Goal: Check status: Check status

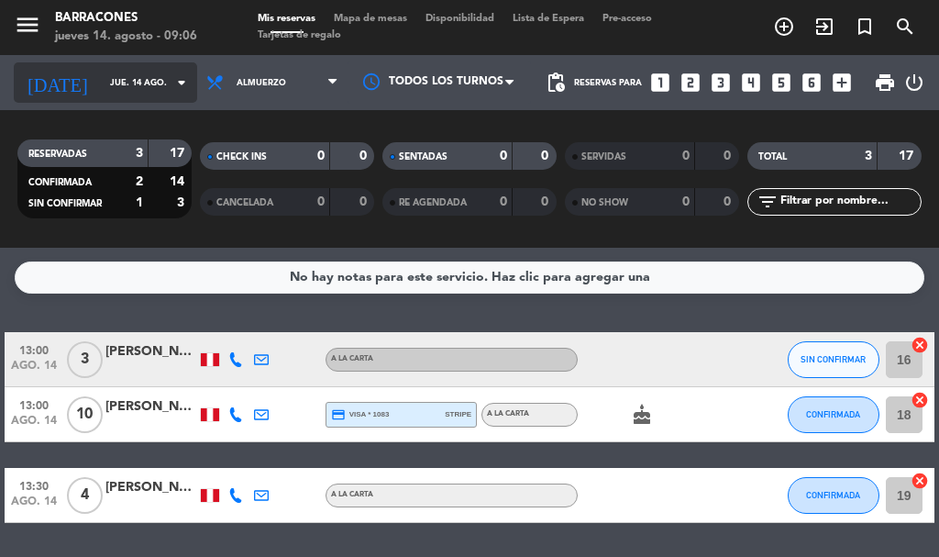
click at [171, 90] on icon "arrow_drop_down" at bounding box center [182, 83] width 22 height 22
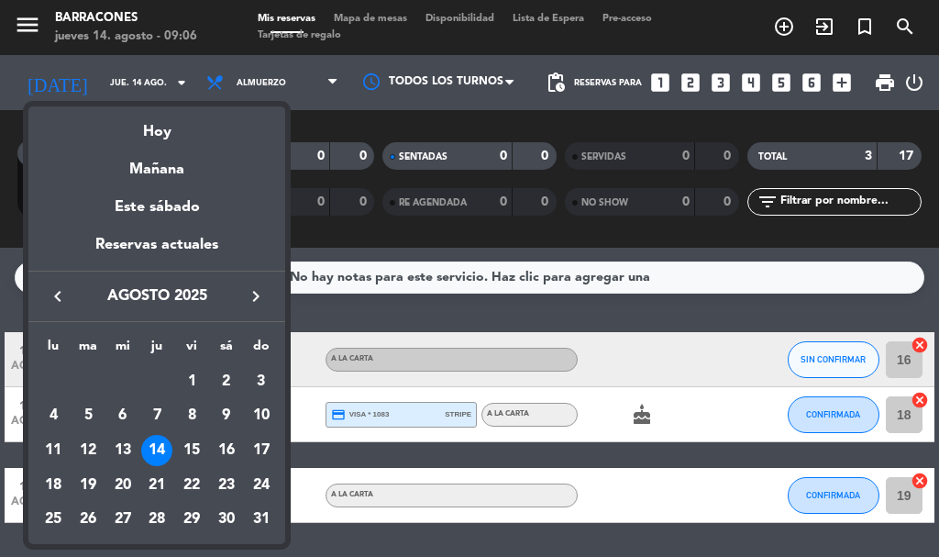
click at [164, 455] on div "14" at bounding box center [156, 450] width 31 height 31
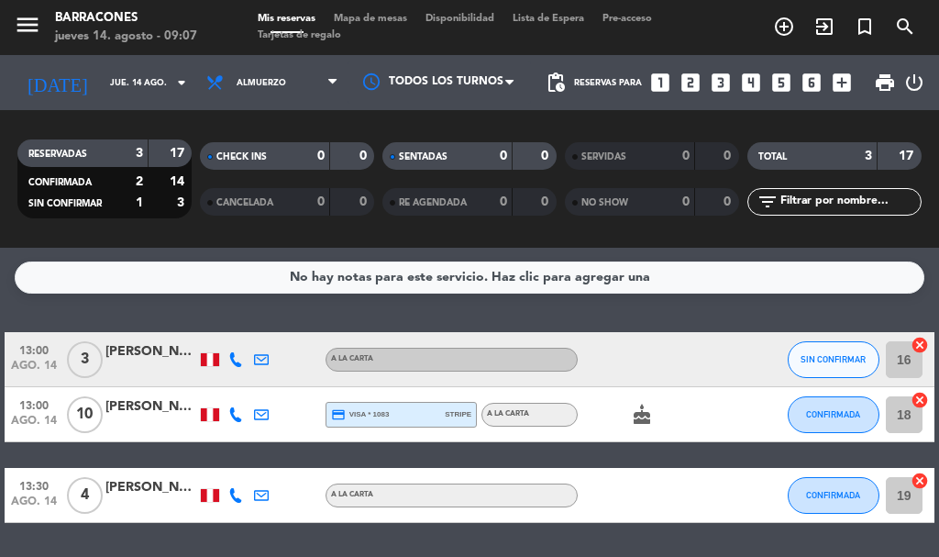
click at [141, 376] on div at bounding box center [151, 369] width 92 height 15
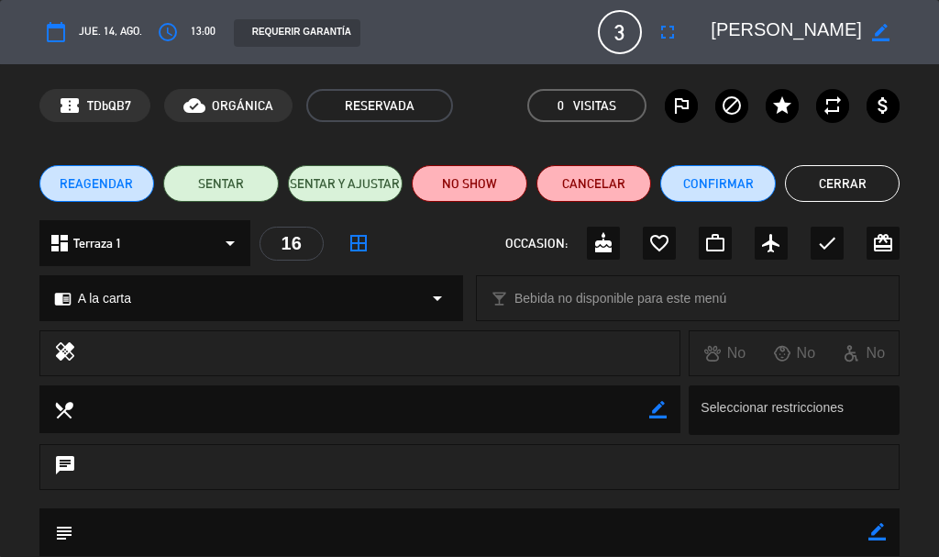
click at [851, 201] on button "Cerrar" at bounding box center [843, 183] width 116 height 37
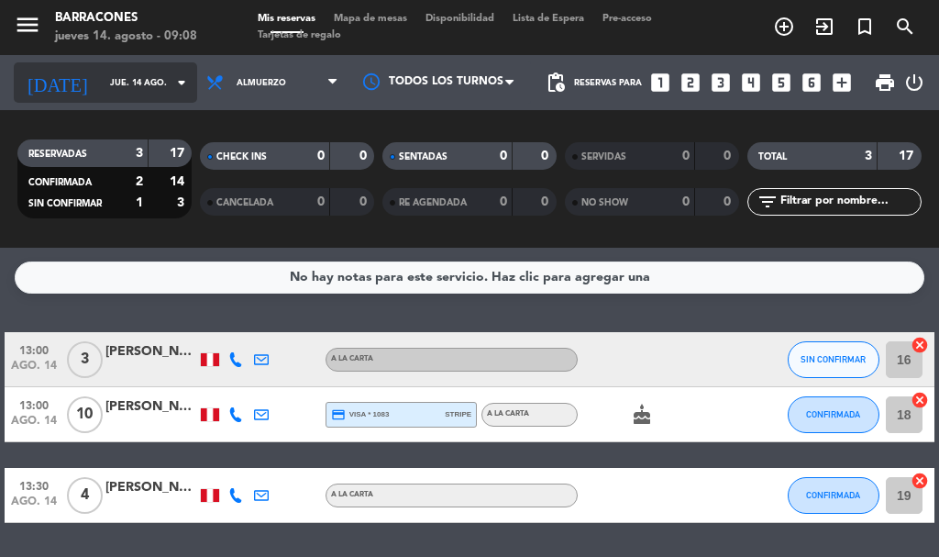
click at [171, 93] on icon "arrow_drop_down" at bounding box center [182, 83] width 22 height 22
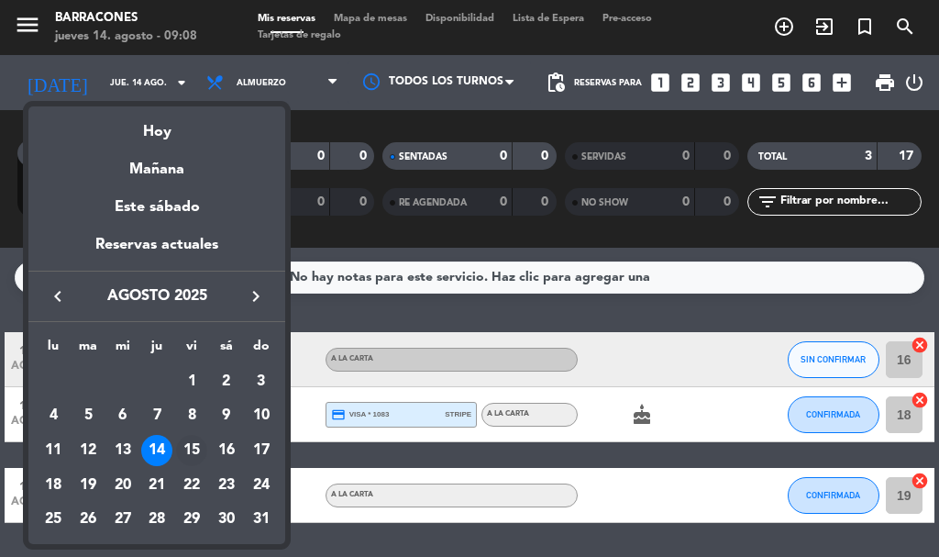
click at [194, 449] on div "15" at bounding box center [191, 450] width 31 height 31
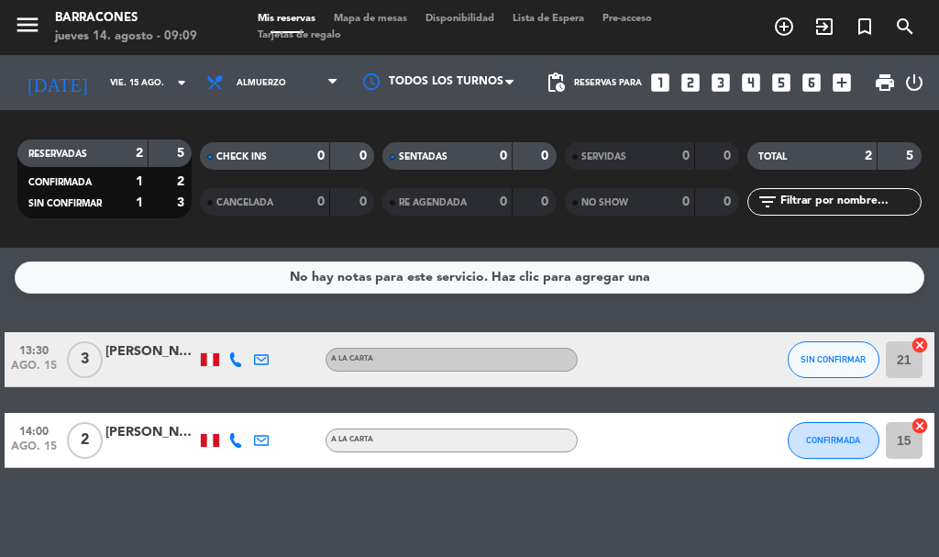
click at [156, 349] on div "[PERSON_NAME]" at bounding box center [151, 351] width 92 height 21
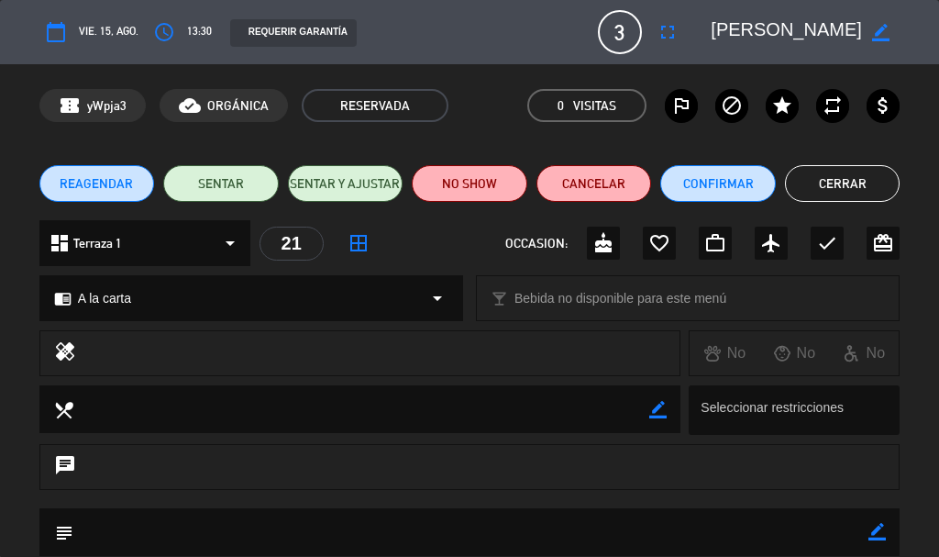
click at [842, 181] on button "Cerrar" at bounding box center [843, 183] width 116 height 37
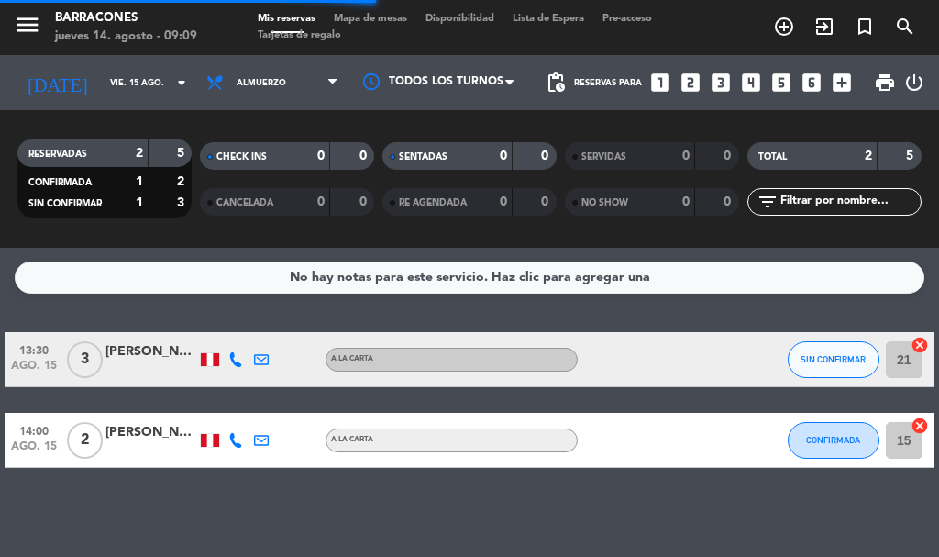
click at [135, 444] on div at bounding box center [151, 450] width 92 height 15
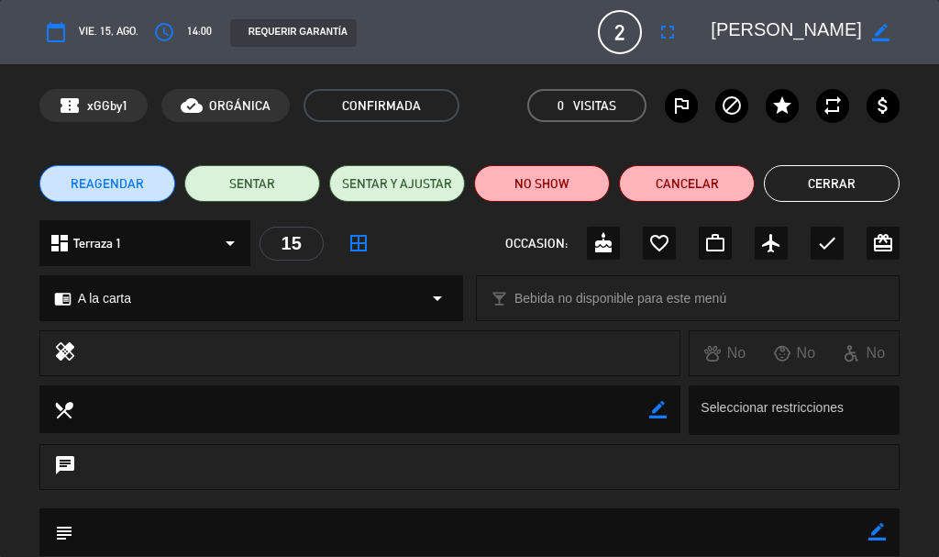
click at [800, 197] on button "Cerrar" at bounding box center [832, 183] width 136 height 37
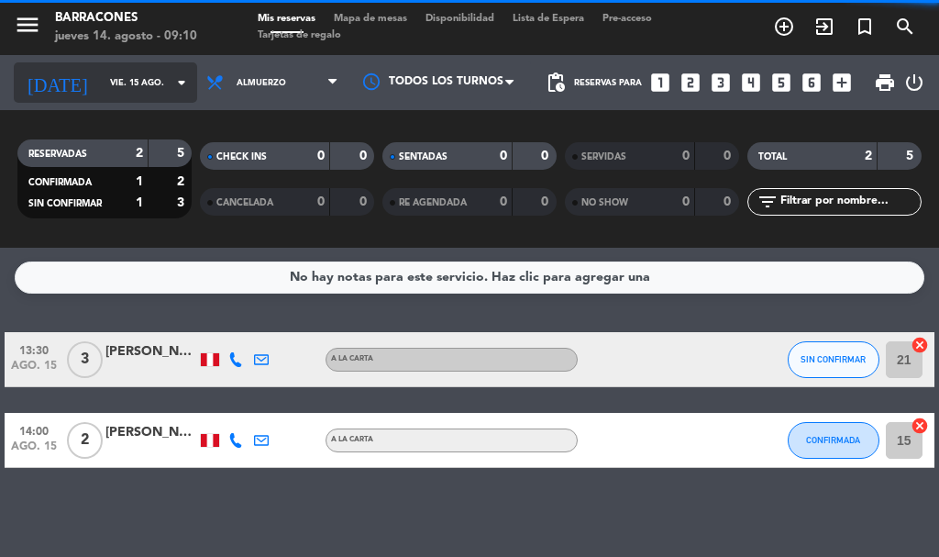
click at [171, 78] on icon "arrow_drop_down" at bounding box center [182, 83] width 22 height 22
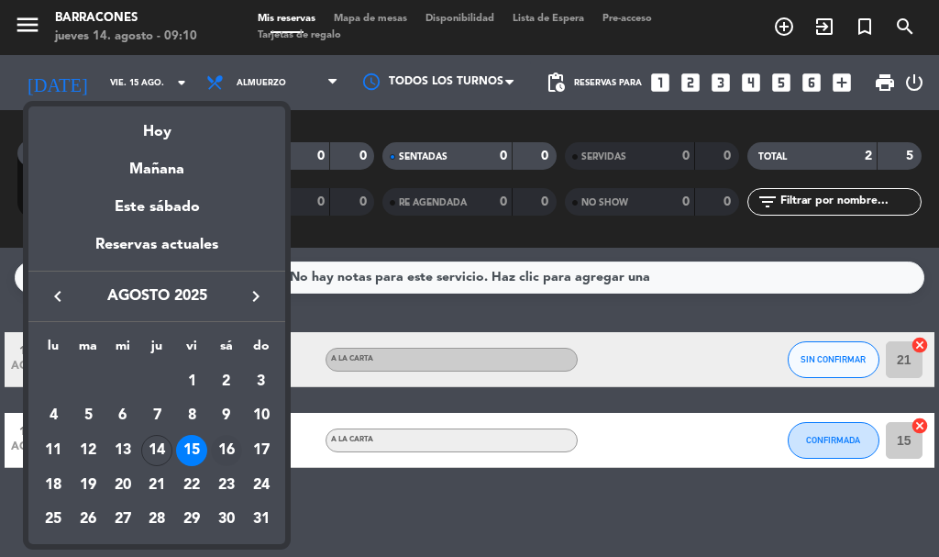
click at [222, 450] on div "16" at bounding box center [226, 450] width 31 height 31
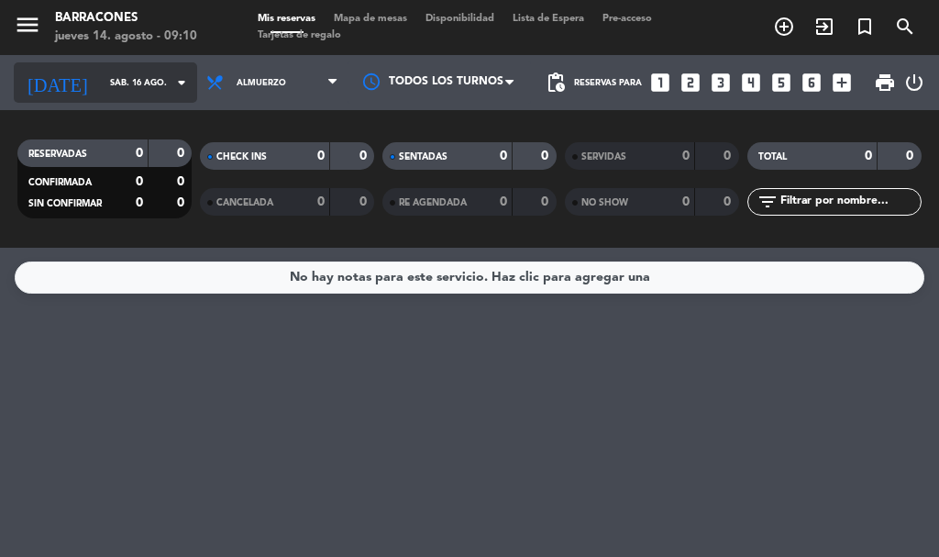
click at [171, 82] on icon "arrow_drop_down" at bounding box center [182, 83] width 22 height 22
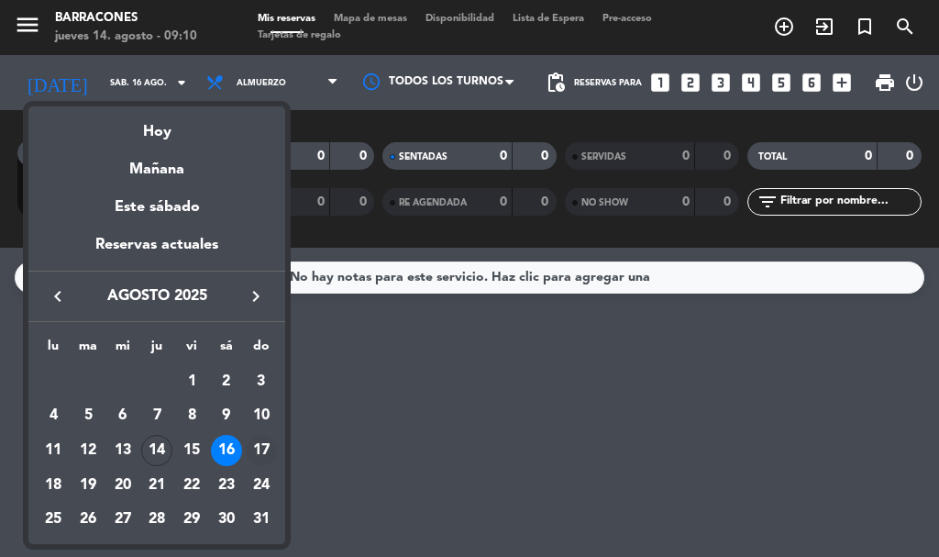
click at [269, 447] on div "17" at bounding box center [261, 450] width 31 height 31
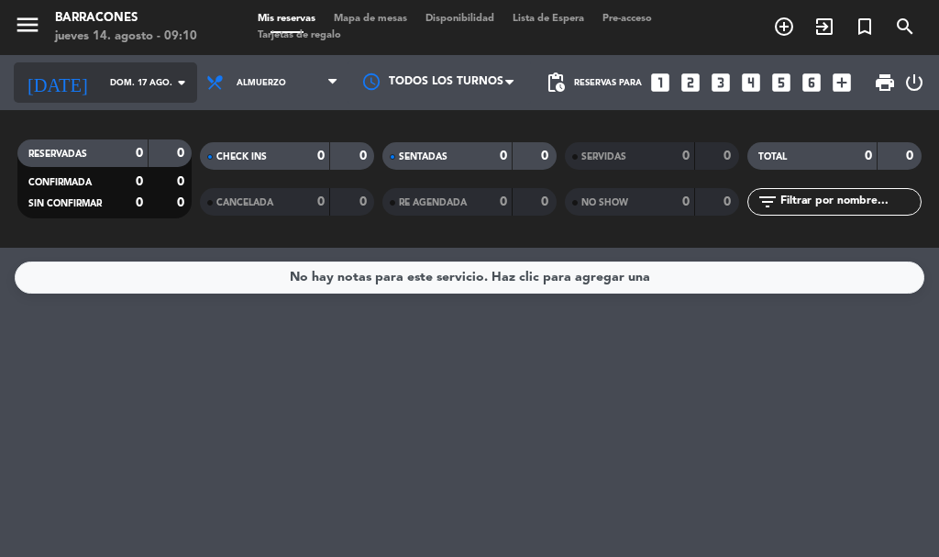
click at [171, 89] on icon "arrow_drop_down" at bounding box center [182, 83] width 22 height 22
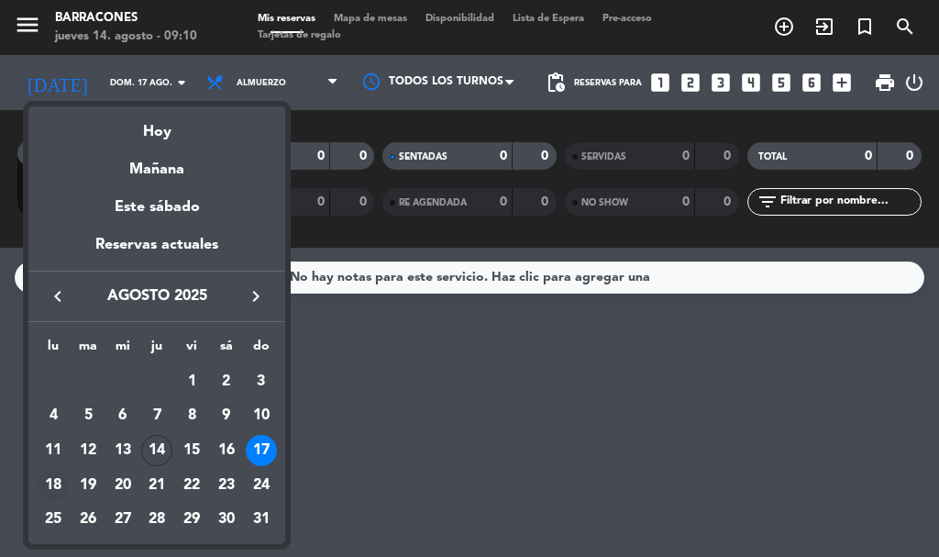
click at [61, 475] on div "18" at bounding box center [53, 484] width 31 height 31
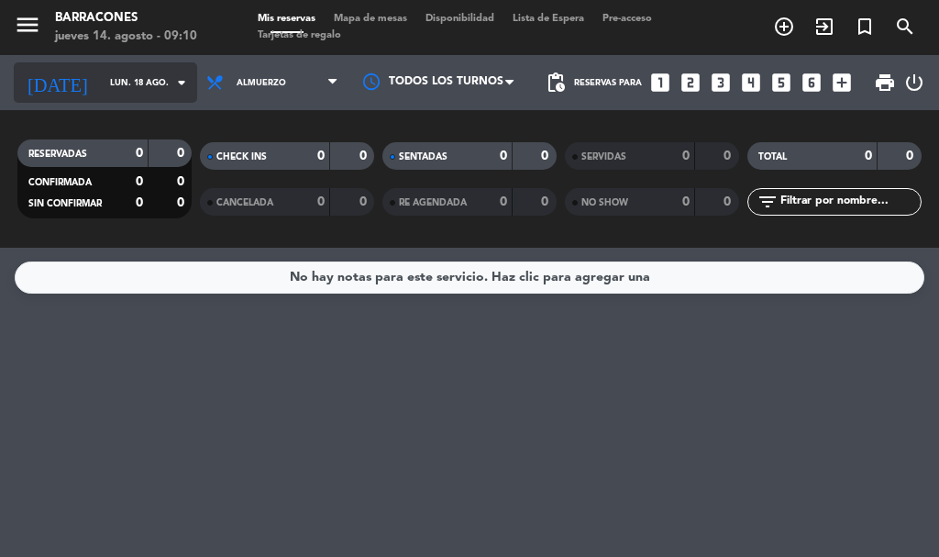
click at [171, 83] on icon "arrow_drop_down" at bounding box center [182, 83] width 22 height 22
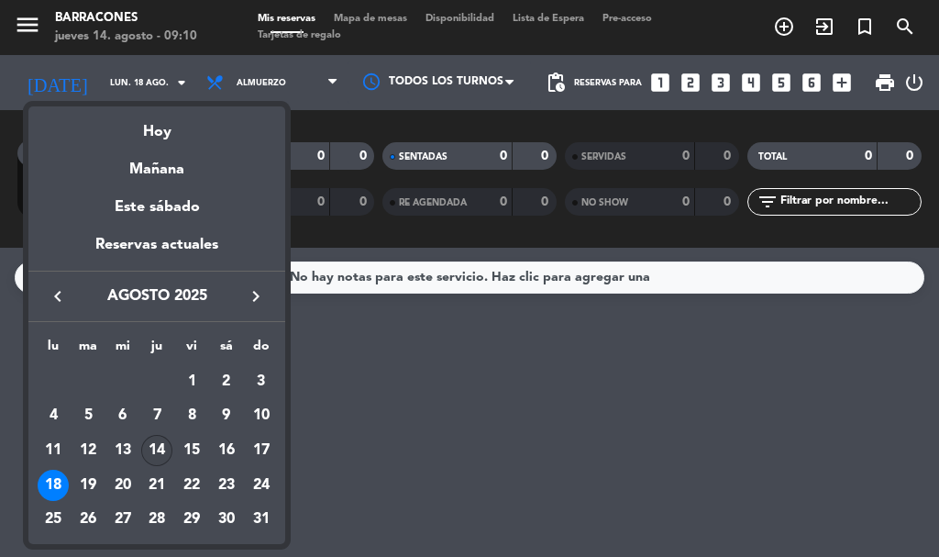
click at [158, 455] on div "14" at bounding box center [156, 450] width 31 height 31
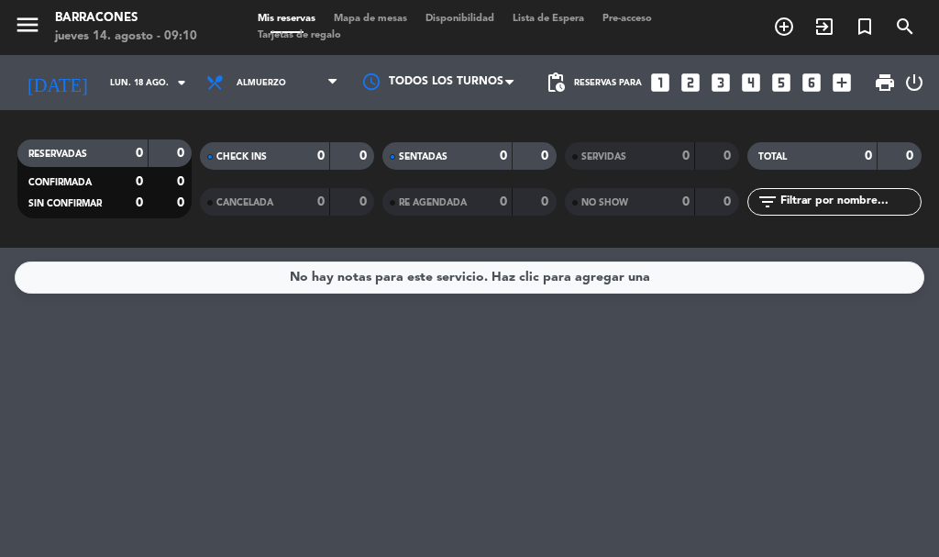
type input "jue. 14 ago."
